Goal: Task Accomplishment & Management: Use online tool/utility

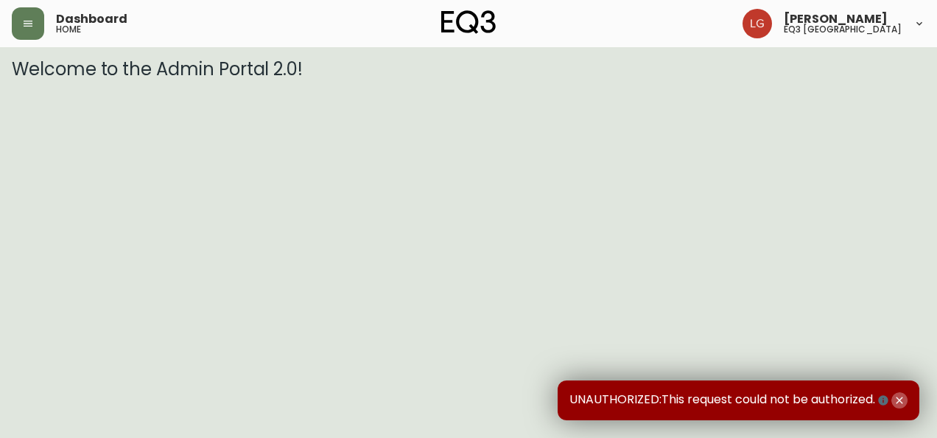
click at [900, 402] on icon "button" at bounding box center [900, 400] width 12 height 12
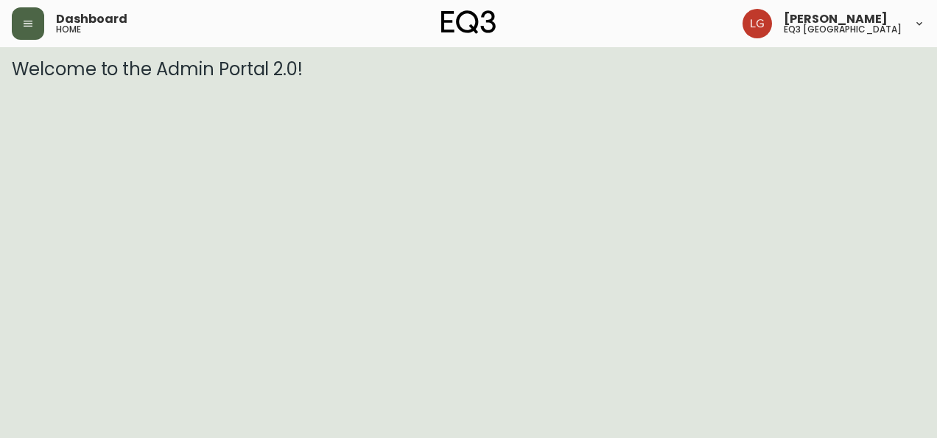
click at [35, 20] on button "button" at bounding box center [28, 23] width 32 height 32
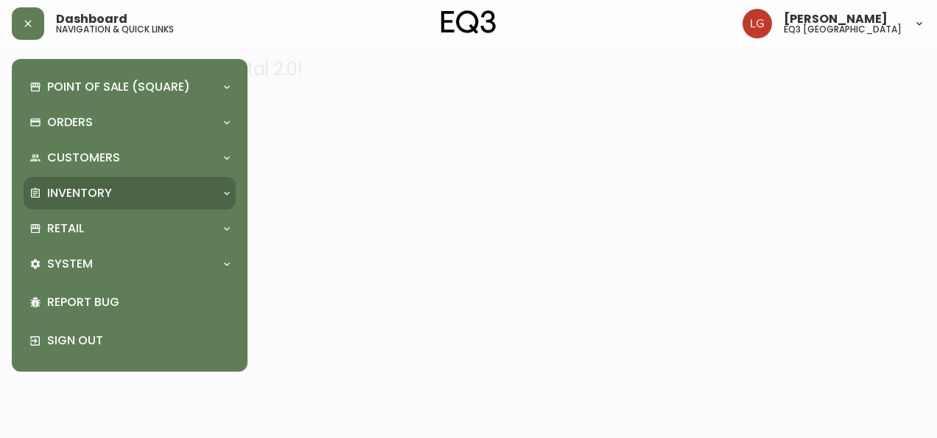
click at [74, 195] on p "Inventory" at bounding box center [79, 193] width 65 height 16
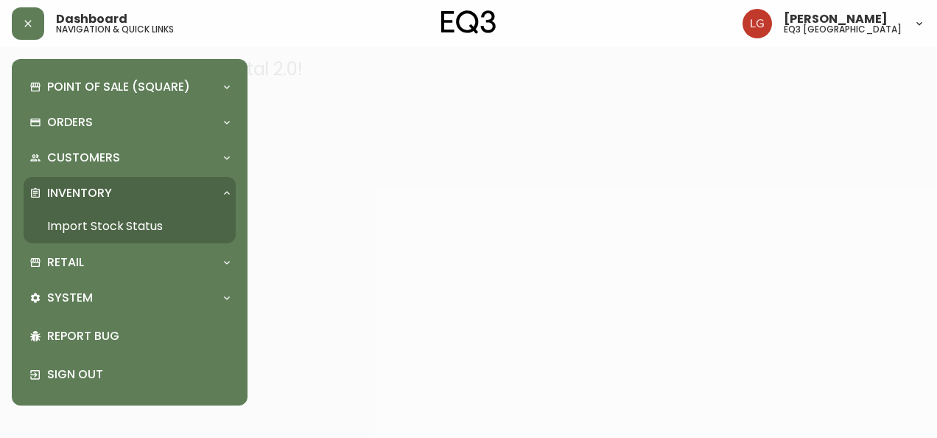
click at [85, 221] on link "Import Stock Status" at bounding box center [130, 226] width 212 height 34
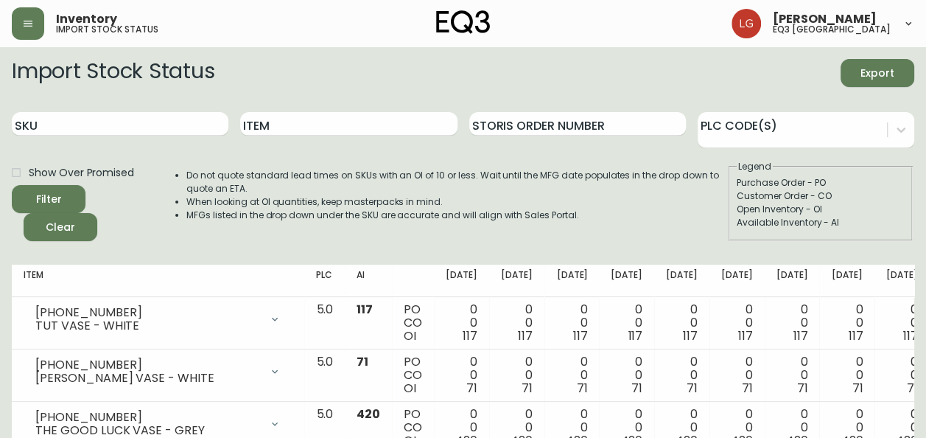
click at [90, 99] on form "Import Stock Status Export SKU Item Storis Order Number PLC Code(s) Show Over P…" at bounding box center [463, 150] width 903 height 182
click at [102, 139] on div "SKU" at bounding box center [120, 124] width 217 height 48
click at [105, 126] on input "SKU" at bounding box center [120, 124] width 217 height 24
paste input "[PHONE_NUMBER]"
type input "[PHONE_NUMBER]"
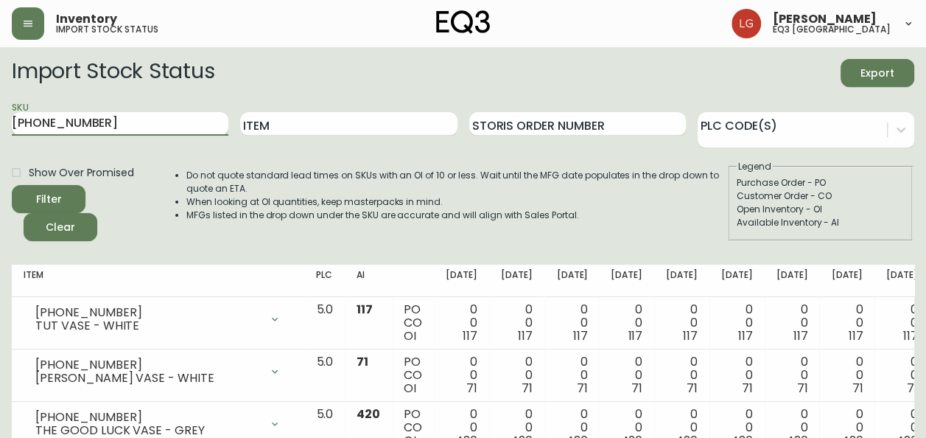
click at [12, 185] on button "Filter" at bounding box center [49, 199] width 74 height 28
